Goal: Task Accomplishment & Management: Manage account settings

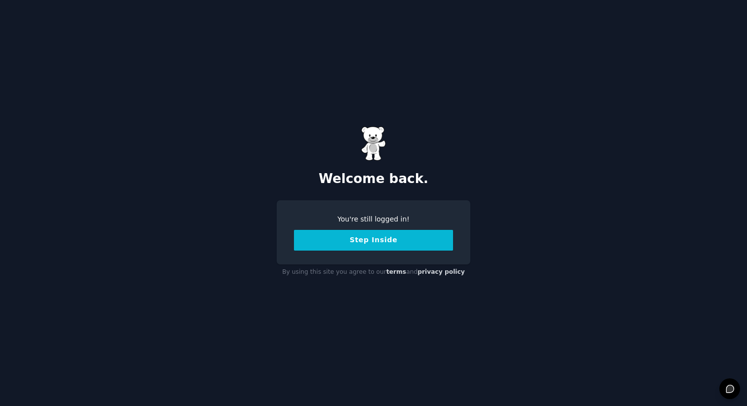
click at [363, 242] on button "Step Inside" at bounding box center [373, 240] width 159 height 21
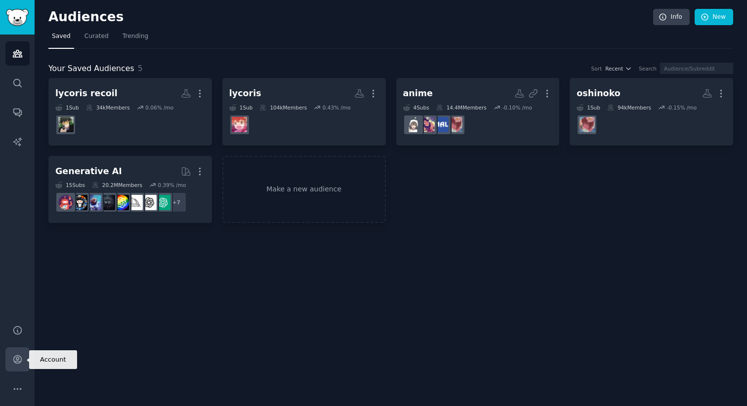
click at [24, 362] on link "Account" at bounding box center [17, 360] width 24 height 24
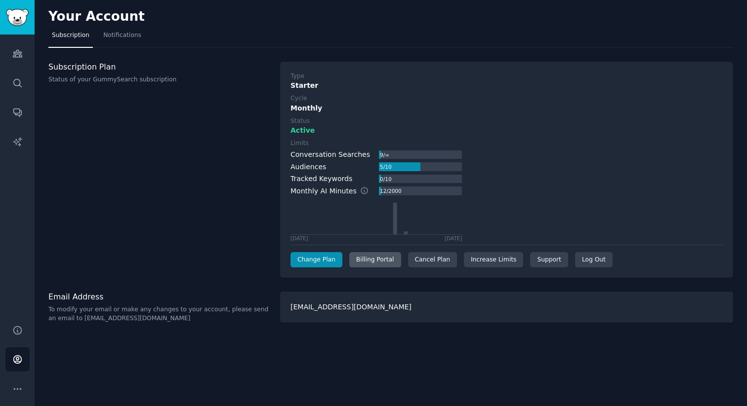
click at [374, 263] on div "Billing Portal" at bounding box center [375, 260] width 52 height 16
